Goal: Transaction & Acquisition: Purchase product/service

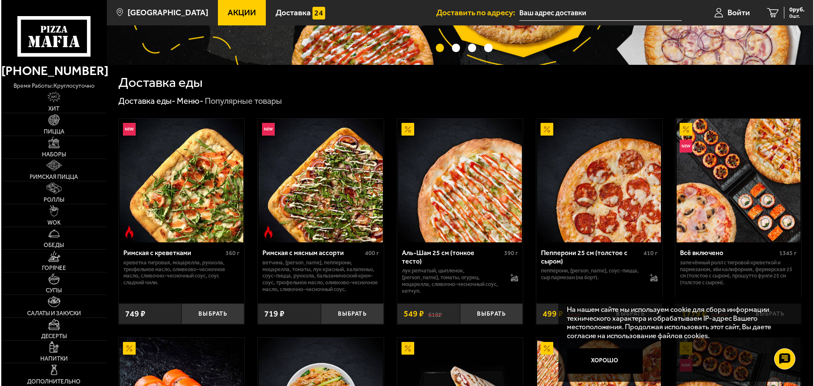
scroll to position [170, 0]
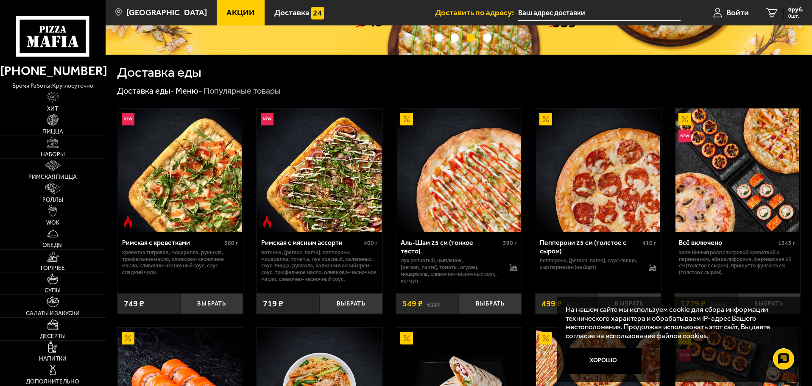
click at [468, 167] on img at bounding box center [459, 171] width 124 height 124
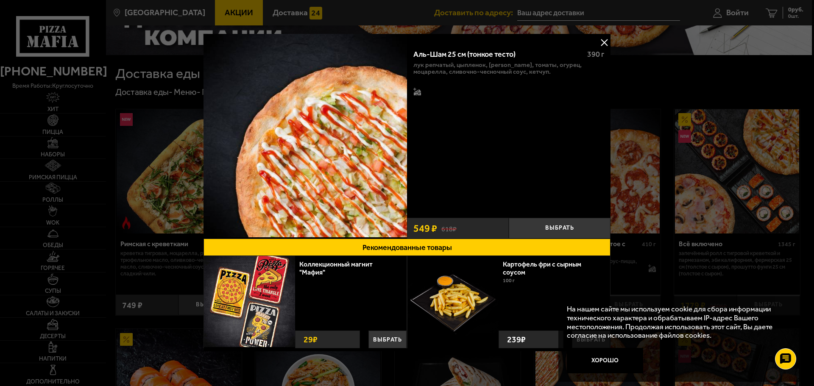
click at [446, 56] on div "Аль-Шам 25 см (тонкое тесто)" at bounding box center [496, 54] width 167 height 9
click at [604, 42] on button at bounding box center [604, 42] width 13 height 13
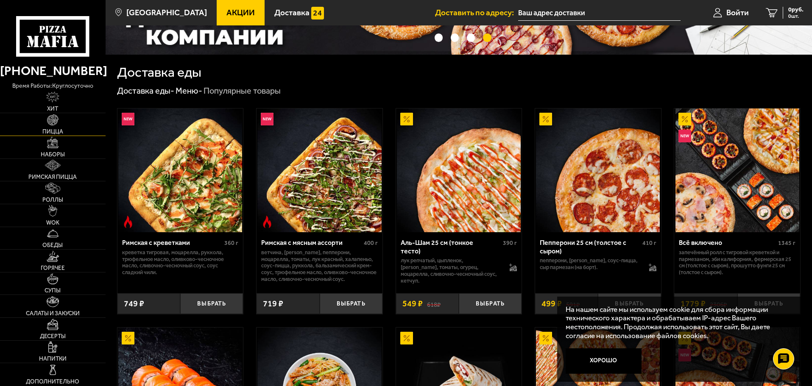
click at [52, 123] on img at bounding box center [52, 119] width 11 height 11
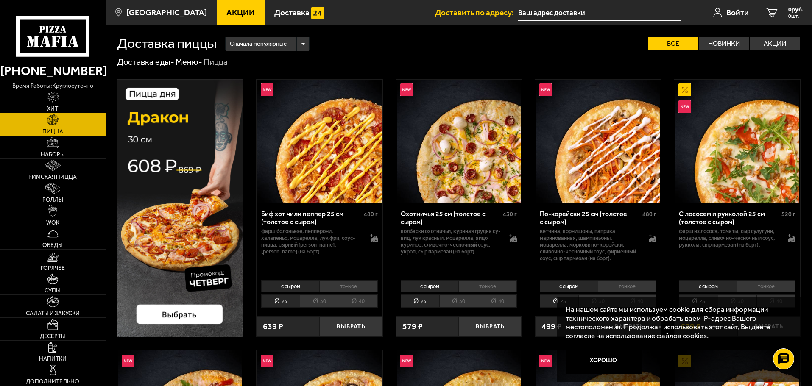
click at [364, 300] on li "40" at bounding box center [358, 301] width 39 height 13
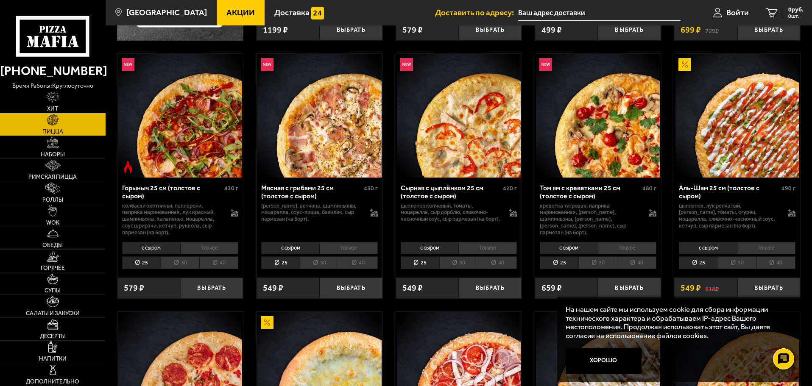
scroll to position [424, 0]
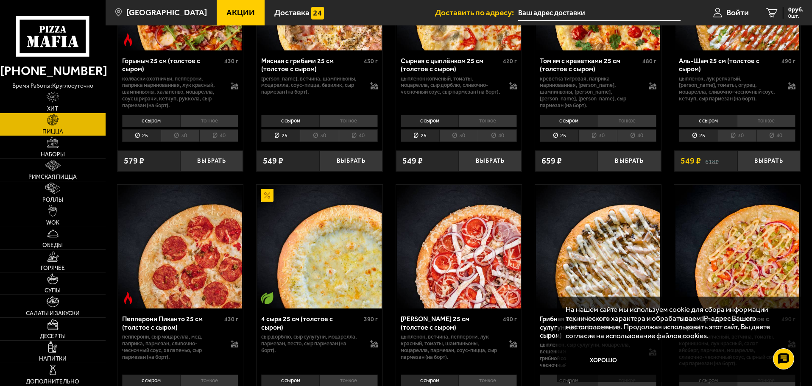
click at [768, 138] on li "40" at bounding box center [775, 135] width 39 height 13
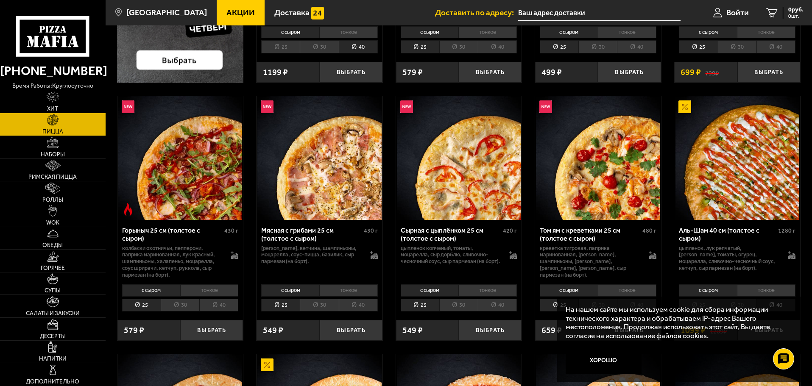
scroll to position [297, 0]
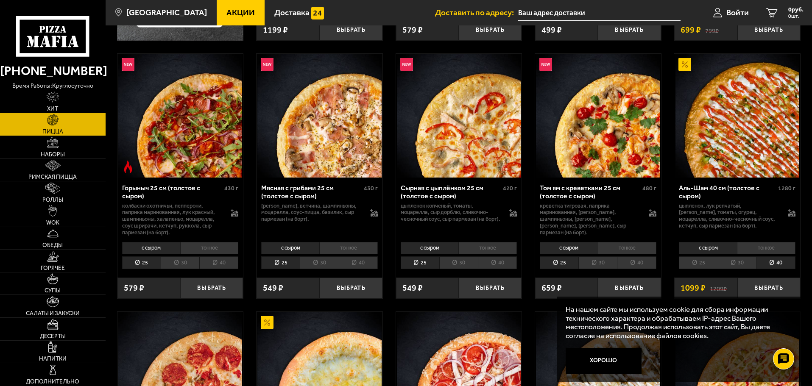
click at [744, 261] on li "30" at bounding box center [737, 262] width 39 height 13
click at [763, 250] on li "тонкое" at bounding box center [766, 248] width 58 height 12
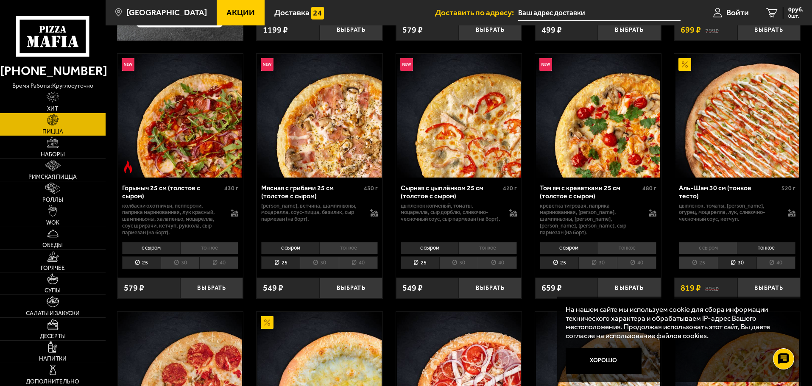
click at [714, 249] on li "с сыром" at bounding box center [708, 248] width 58 height 12
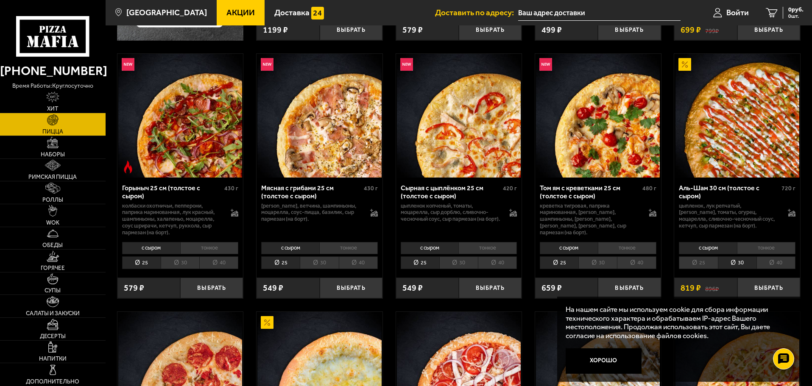
click at [763, 248] on li "тонкое" at bounding box center [766, 248] width 58 height 12
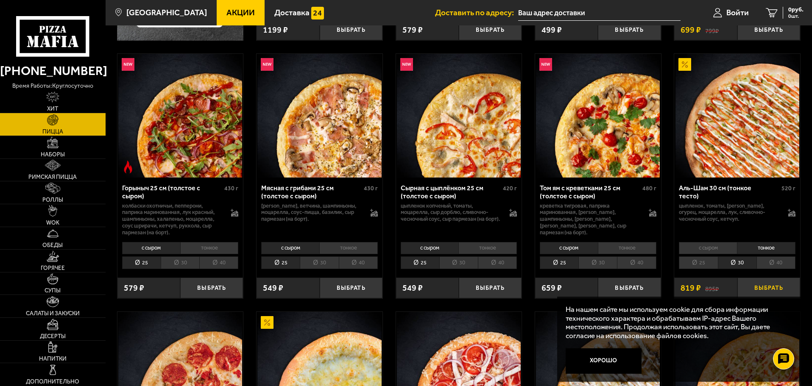
click at [775, 280] on button "Выбрать" at bounding box center [768, 288] width 63 height 21
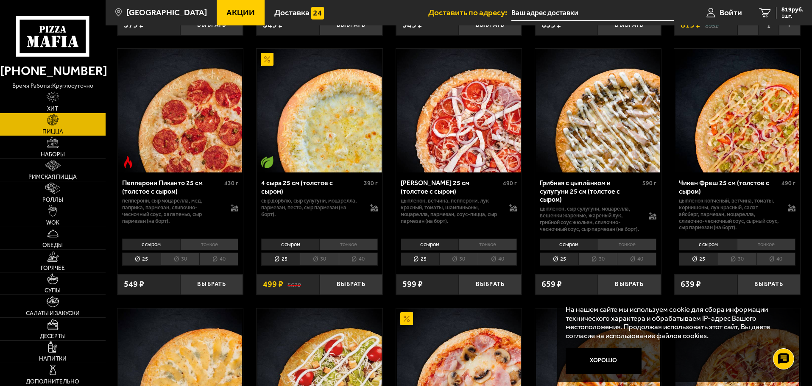
scroll to position [593, 0]
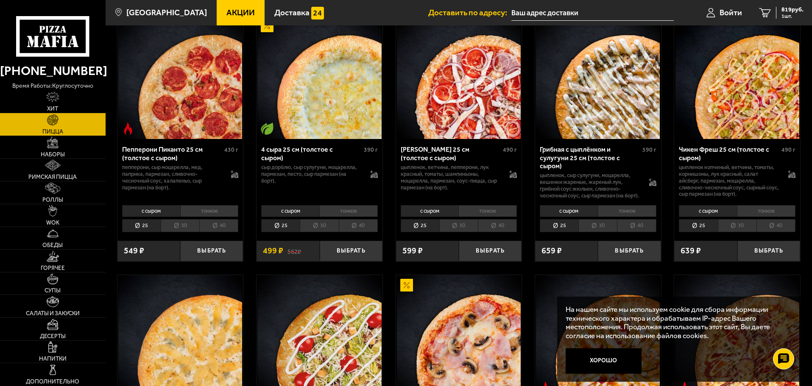
click at [315, 232] on li "30" at bounding box center [319, 225] width 39 height 13
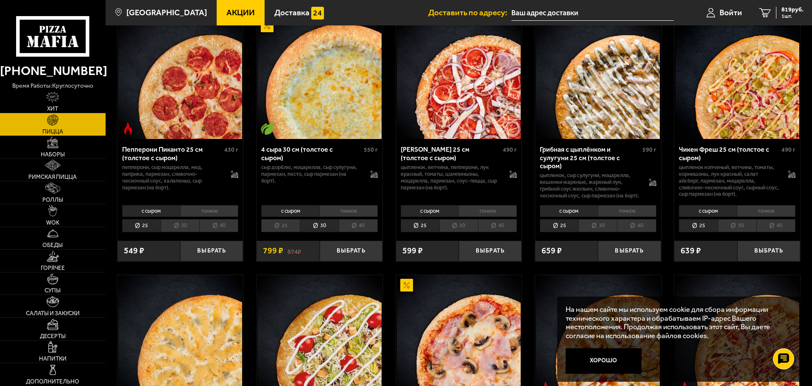
click at [364, 232] on li "40" at bounding box center [358, 225] width 39 height 13
click at [330, 217] on li "тонкое" at bounding box center [348, 211] width 58 height 12
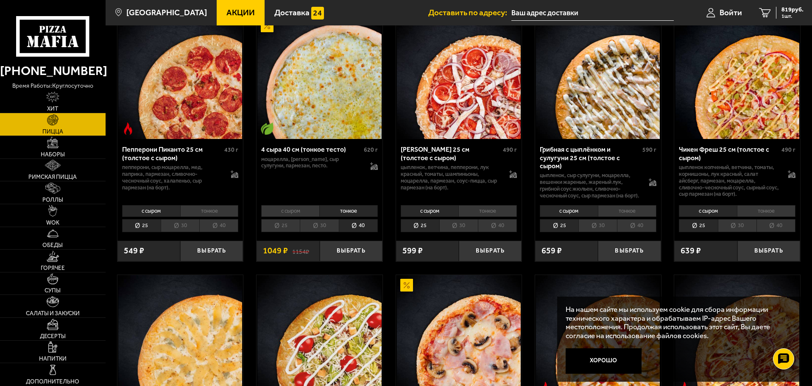
click at [323, 232] on li "30" at bounding box center [319, 225] width 39 height 13
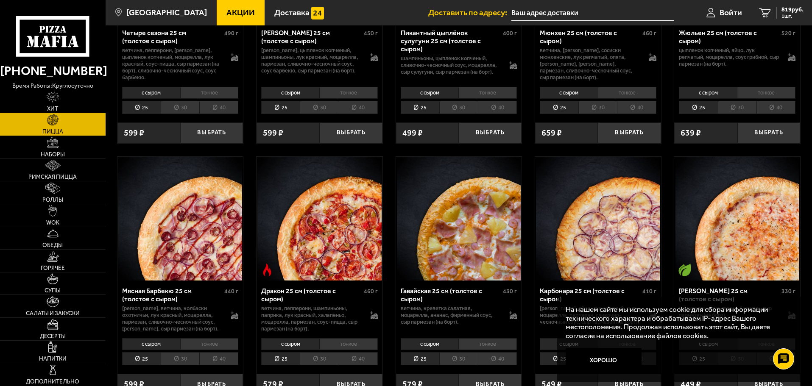
scroll to position [1780, 0]
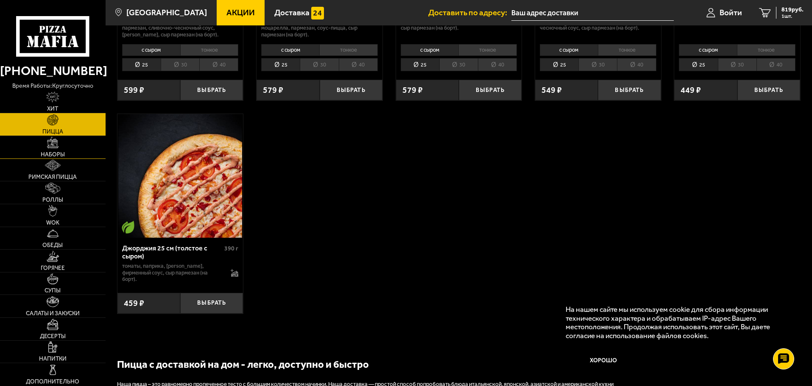
click at [68, 145] on link "Наборы" at bounding box center [53, 147] width 106 height 22
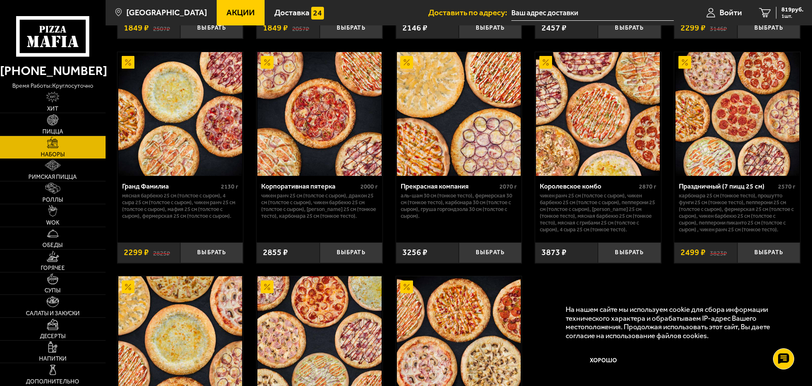
scroll to position [1272, 0]
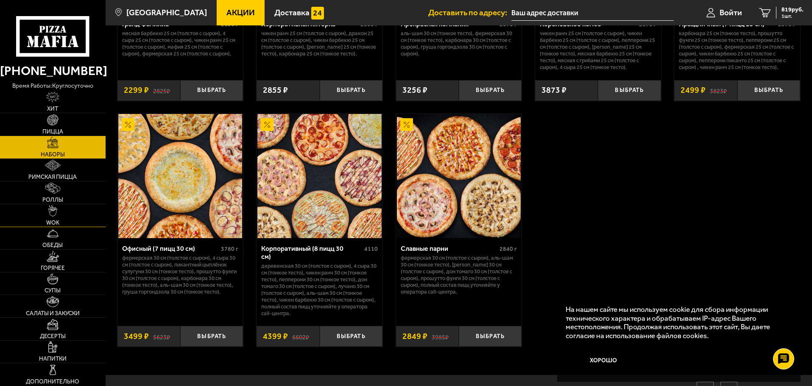
click at [61, 214] on link "WOK" at bounding box center [53, 215] width 106 height 22
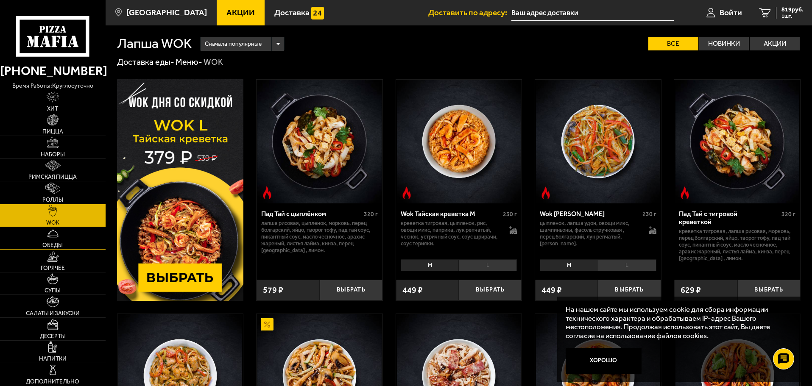
click at [59, 239] on link "Обеды" at bounding box center [53, 238] width 106 height 22
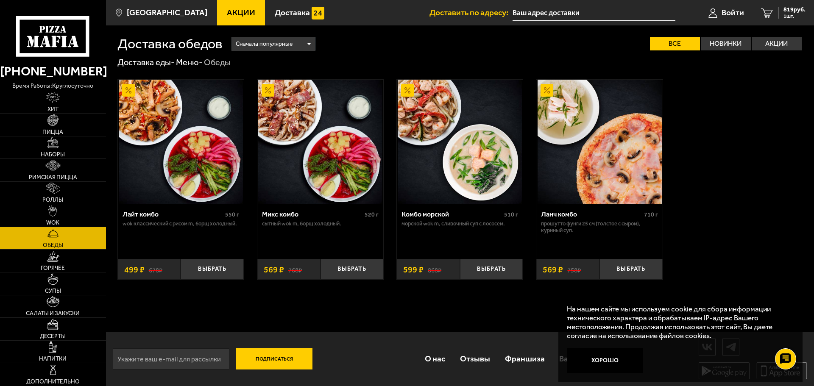
click at [67, 201] on link "Роллы" at bounding box center [53, 193] width 106 height 22
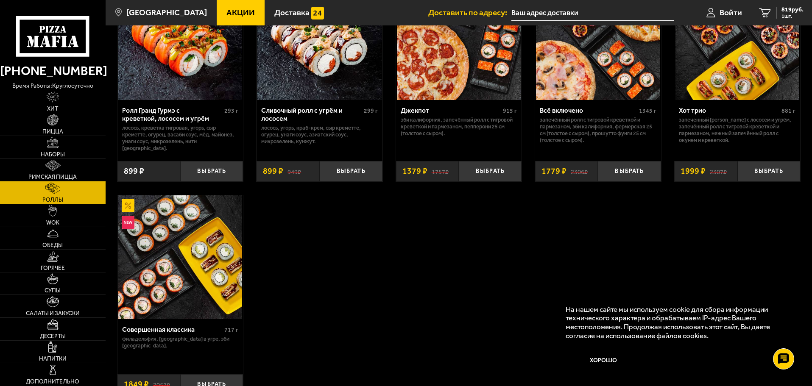
scroll to position [551, 0]
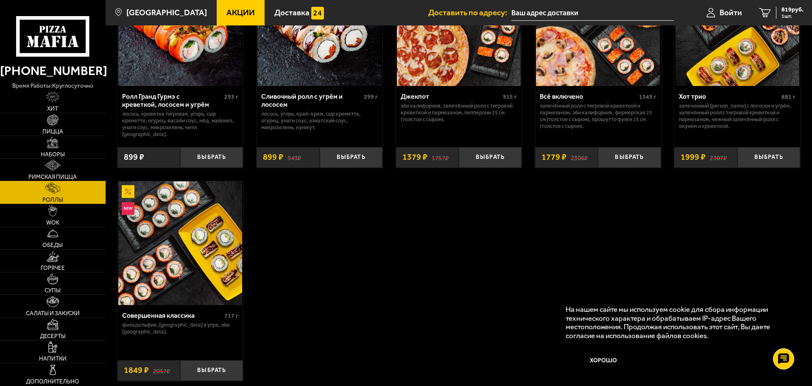
click at [62, 161] on link "Римская пицца" at bounding box center [53, 170] width 106 height 22
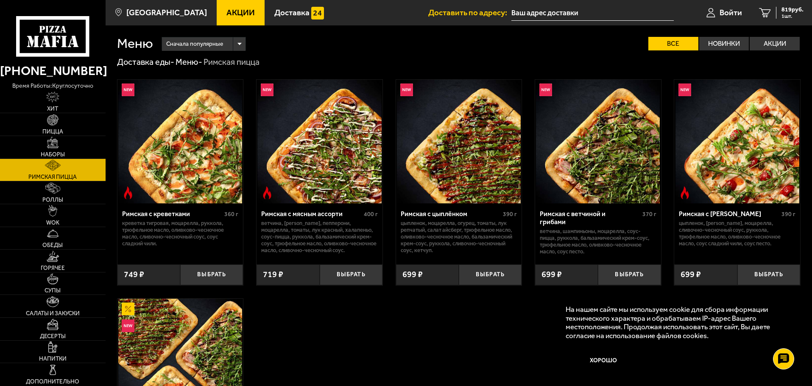
scroll to position [195, 0]
